Goal: Information Seeking & Learning: Learn about a topic

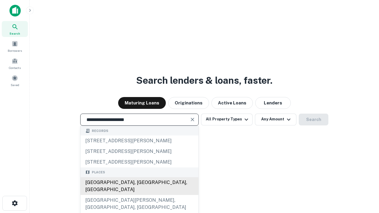
click at [139, 195] on div "[GEOGRAPHIC_DATA], [GEOGRAPHIC_DATA], [GEOGRAPHIC_DATA]" at bounding box center [140, 186] width 118 height 18
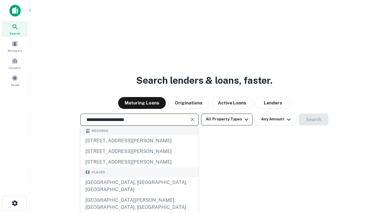
type input "**********"
click at [227, 119] on button "All Property Types" at bounding box center [227, 120] width 52 height 12
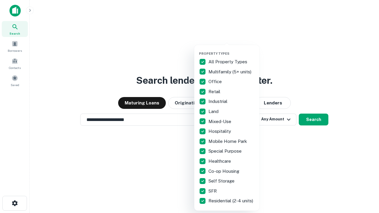
click at [232, 50] on button "button" at bounding box center [231, 50] width 65 height 0
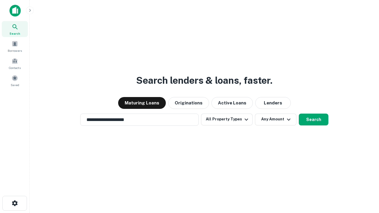
scroll to position [9, 0]
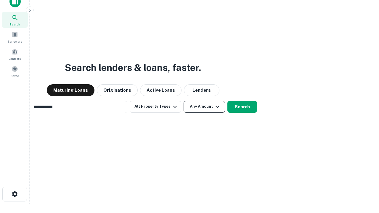
click at [184, 101] on button "Any Amount" at bounding box center [204, 107] width 41 height 12
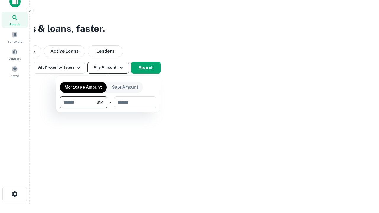
scroll to position [9, 0]
type input "*******"
click at [108, 108] on button "button" at bounding box center [108, 108] width 97 height 0
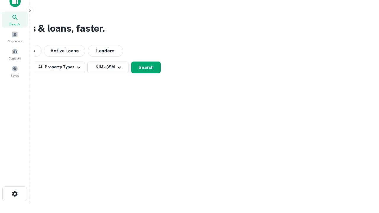
scroll to position [9, 0]
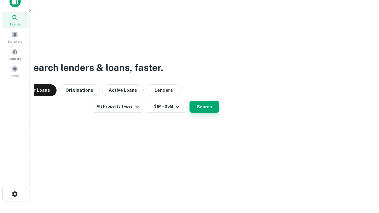
click at [190, 101] on button "Search" at bounding box center [205, 107] width 30 height 12
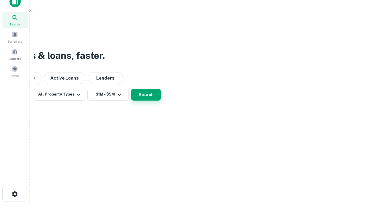
scroll to position [9, 0]
